Goal: Information Seeking & Learning: Learn about a topic

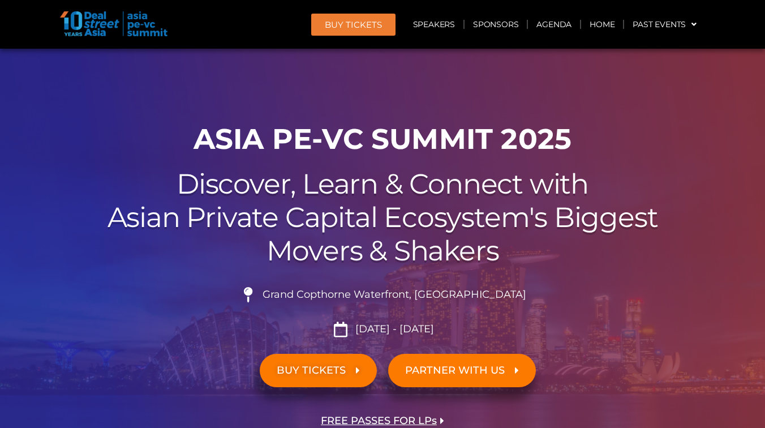
scroll to position [52, 0]
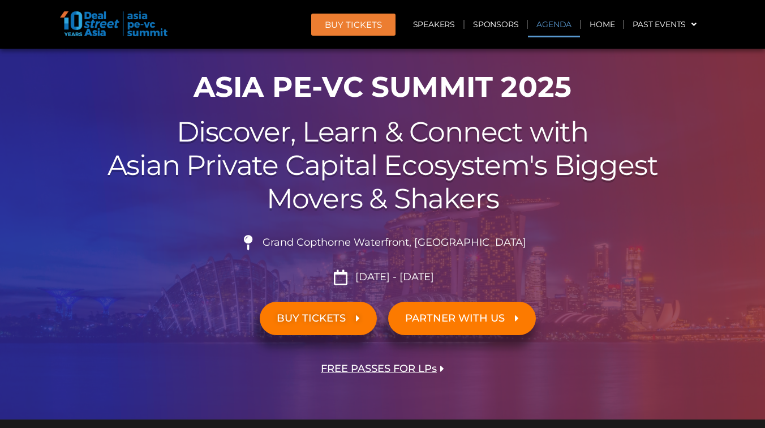
click at [553, 26] on link "Agenda" at bounding box center [554, 24] width 52 height 26
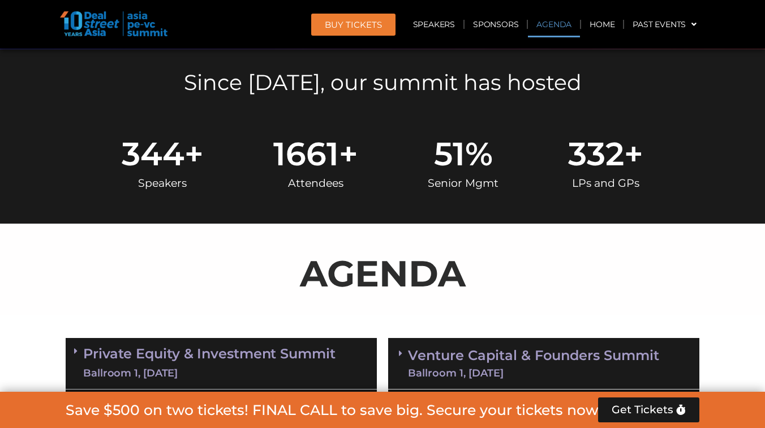
scroll to position [601, 0]
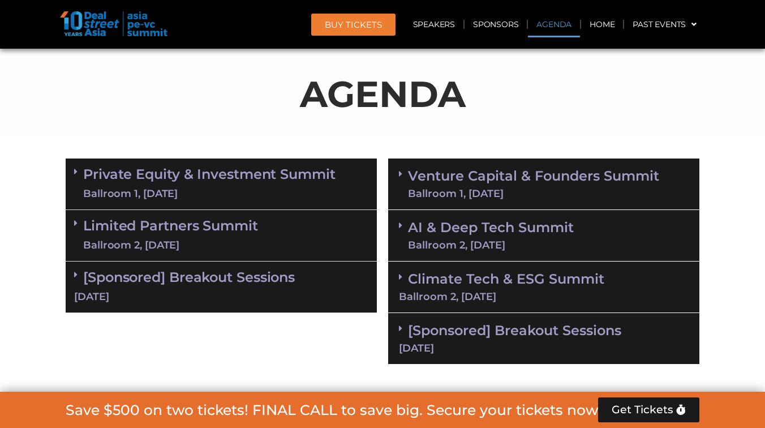
click at [479, 240] on div "Ballroom 2, [DATE]" at bounding box center [491, 245] width 166 height 10
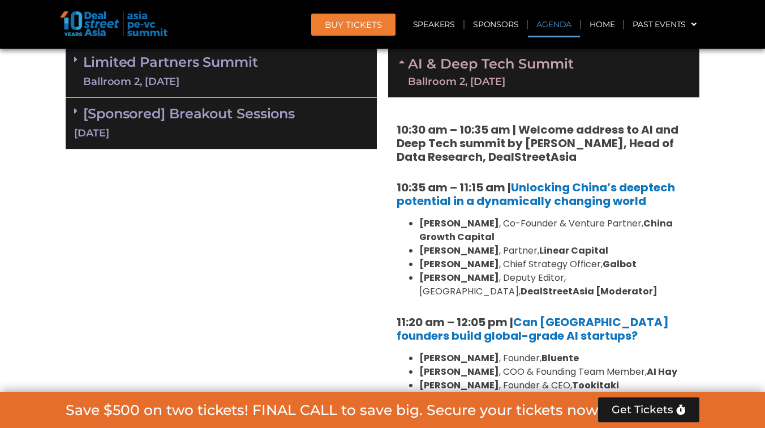
scroll to position [769, 0]
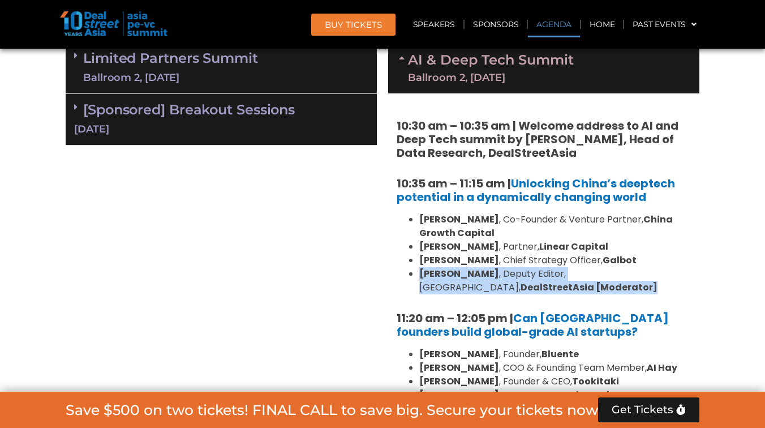
drag, startPoint x: 457, startPoint y: 265, endPoint x: 586, endPoint y: 292, distance: 131.7
click at [586, 292] on li "Eudora Wang , Deputy Editor, Greater China, DealStreetAsia [Moderator]" at bounding box center [555, 280] width 272 height 27
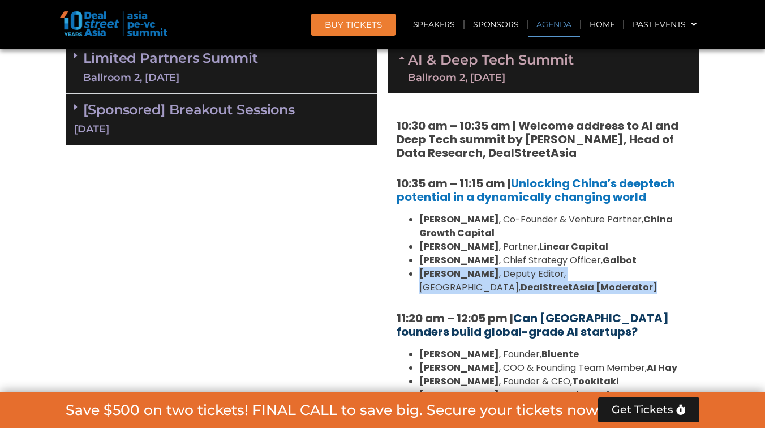
click at [596, 310] on link "Can [GEOGRAPHIC_DATA] founders build global-grade AI startups?" at bounding box center [533, 324] width 272 height 29
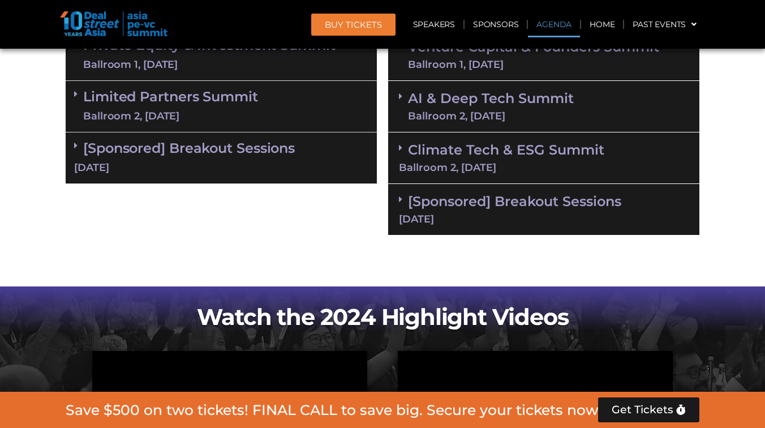
scroll to position [784, 0]
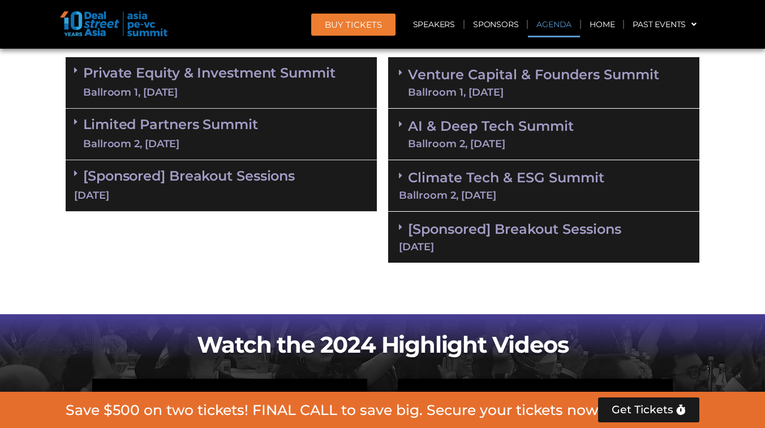
click at [505, 130] on link "AI & Deep Tech Summit Ballroom 2, 11 Sept" at bounding box center [491, 133] width 166 height 29
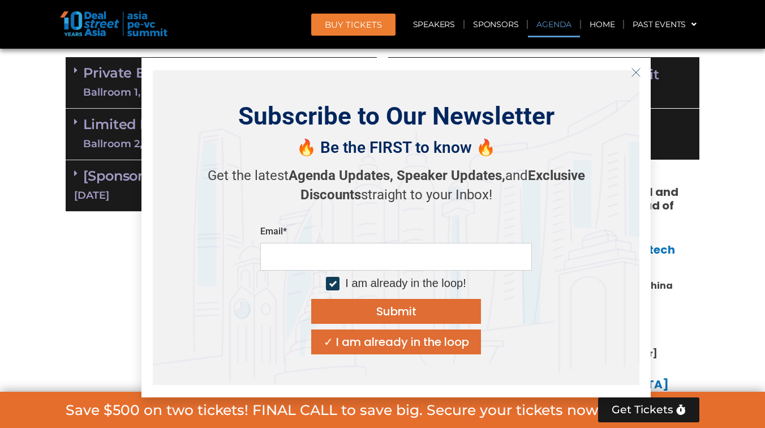
click at [637, 72] on icon "Close" at bounding box center [636, 72] width 10 height 10
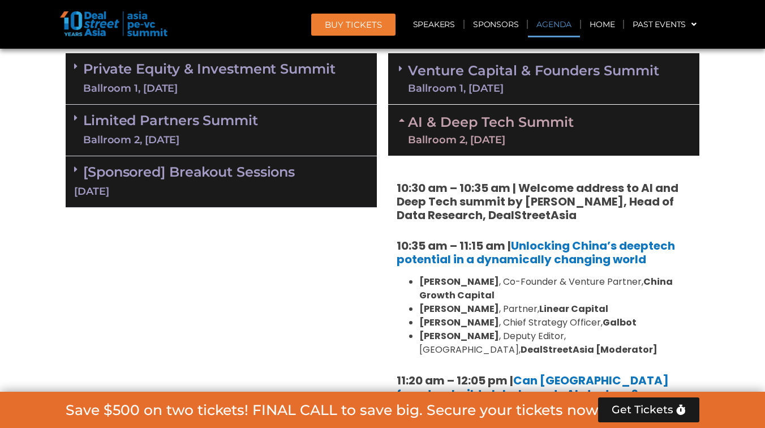
scroll to position [698, 0]
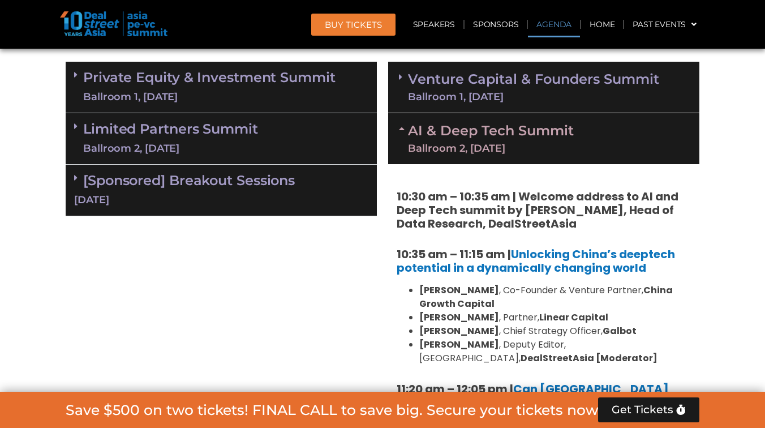
click at [564, 135] on link "AI & Deep Tech Summit Ballroom 2, 11 Sept" at bounding box center [491, 138] width 166 height 29
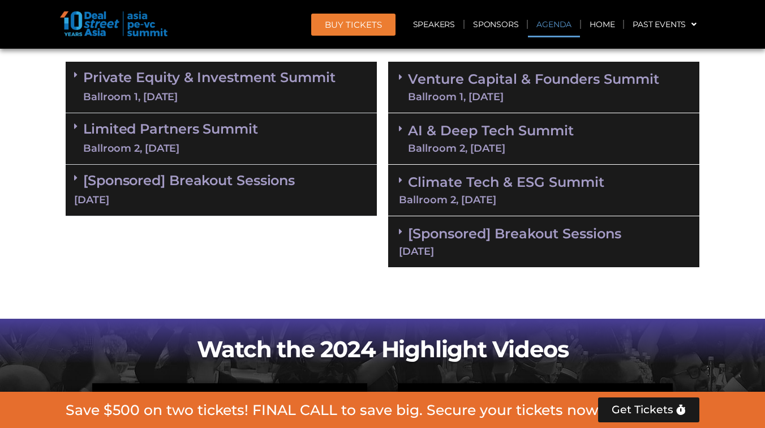
click at [88, 25] on img at bounding box center [114, 23] width 108 height 25
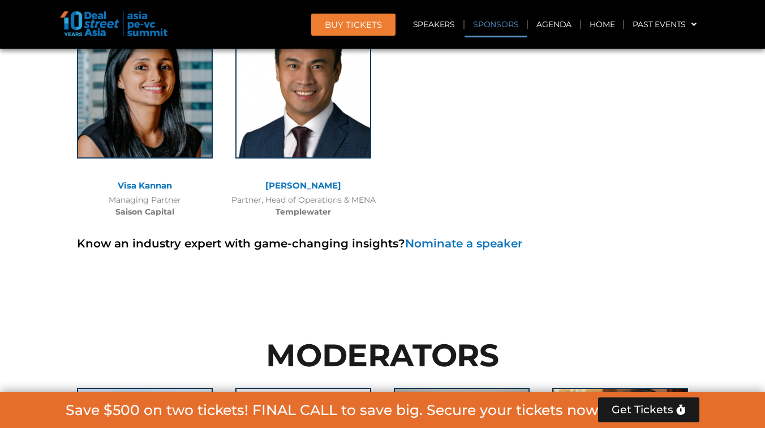
scroll to position [8122, 0]
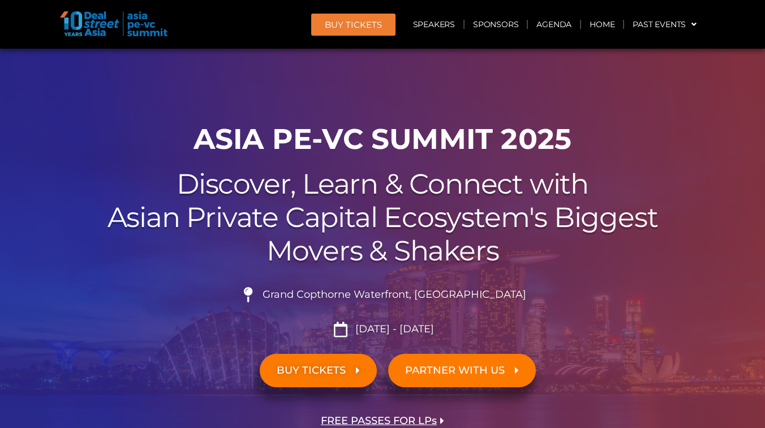
scroll to position [38, 0]
